Goal: Navigation & Orientation: Understand site structure

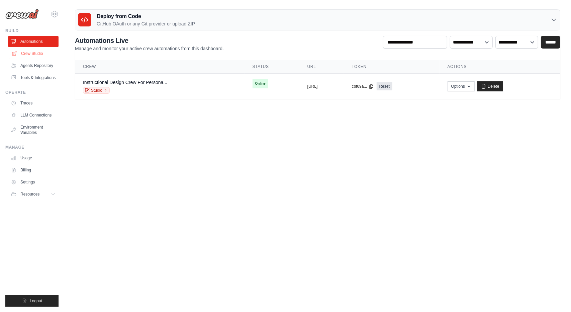
click at [39, 53] on link "Crew Studio" at bounding box center [34, 53] width 51 height 11
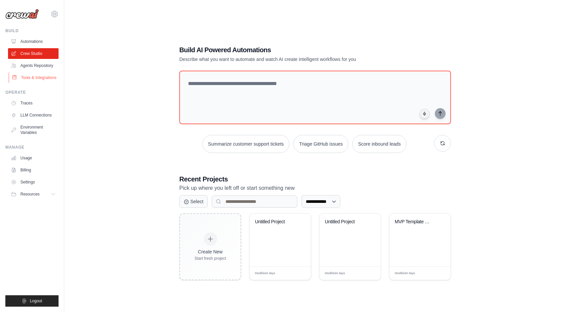
click at [33, 81] on link "Tools & Integrations" at bounding box center [34, 77] width 51 height 11
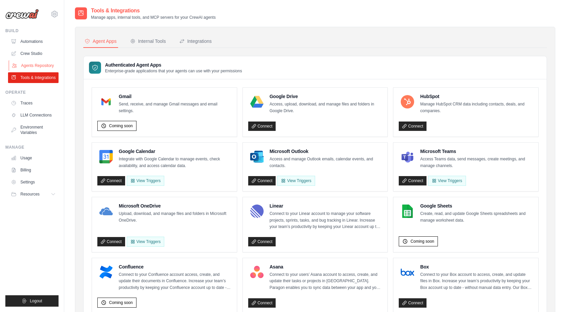
click at [32, 65] on link "Agents Repository" at bounding box center [34, 65] width 51 height 11
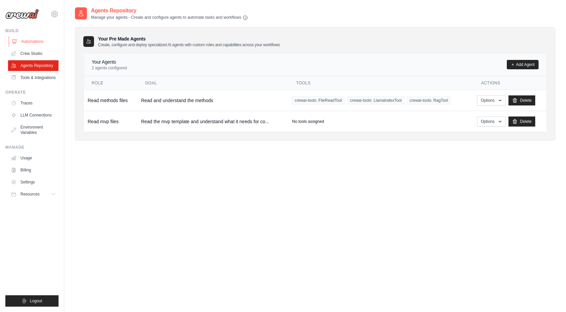
click at [30, 41] on link "Automations" at bounding box center [34, 41] width 51 height 11
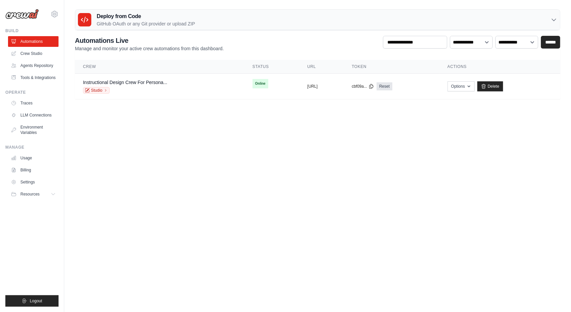
click at [22, 16] on img at bounding box center [21, 14] width 33 height 10
click at [33, 52] on link "Crew Studio" at bounding box center [34, 53] width 51 height 11
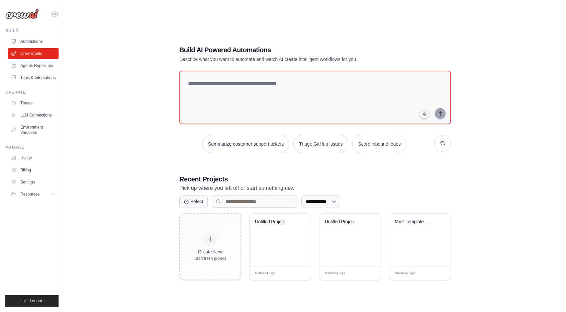
click at [33, 65] on link "Agents Repository" at bounding box center [33, 65] width 51 height 11
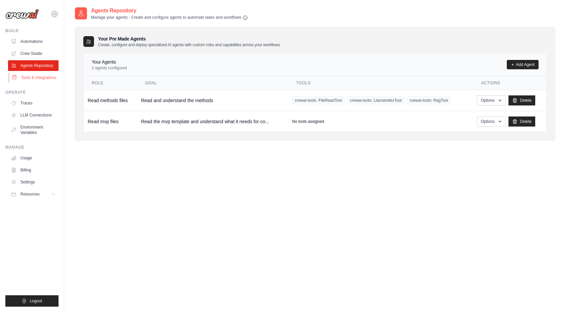
click at [31, 77] on link "Tools & Integrations" at bounding box center [34, 77] width 51 height 11
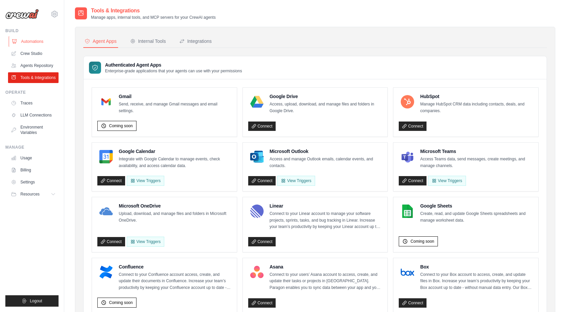
click at [29, 41] on link "Automations" at bounding box center [34, 41] width 51 height 11
